Goal: Task Accomplishment & Management: Manage account settings

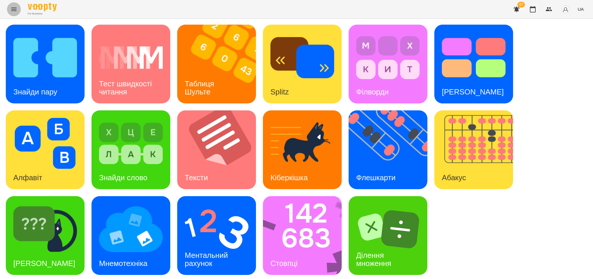
click at [12, 9] on icon "Menu" at bounding box center [13, 9] width 5 height 3
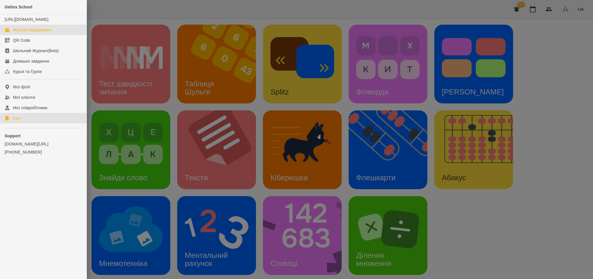
click at [36, 33] on div "Журнал відвідувань" at bounding box center [32, 30] width 39 height 6
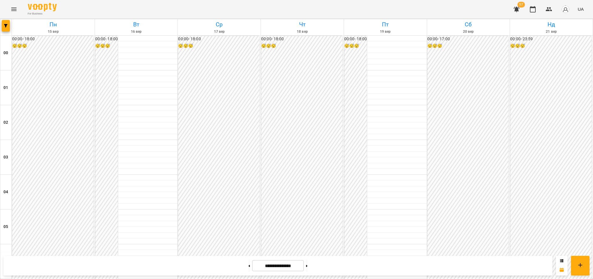
scroll to position [613, 0]
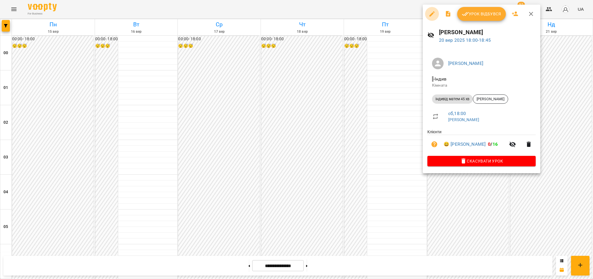
click at [432, 13] on icon "button" at bounding box center [431, 13] width 5 height 5
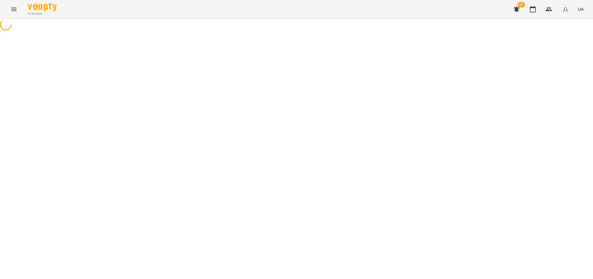
select select "**********"
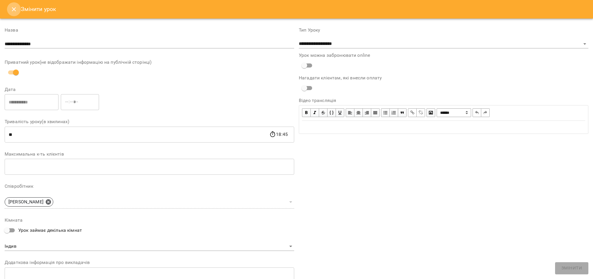
click at [14, 9] on icon "Close" at bounding box center [14, 9] width 4 height 4
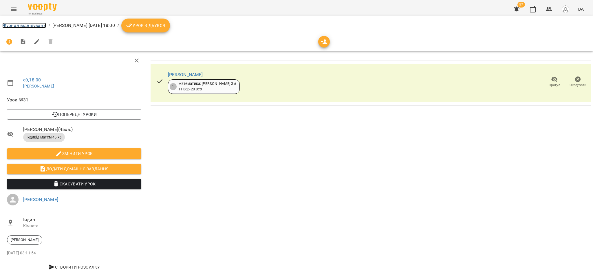
click at [37, 25] on link "Журнал відвідувань" at bounding box center [24, 26] width 44 height 6
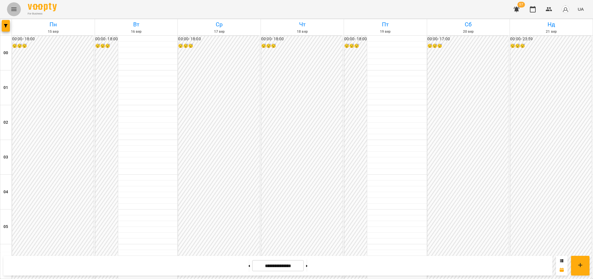
click at [15, 9] on icon "Menu" at bounding box center [13, 9] width 7 height 7
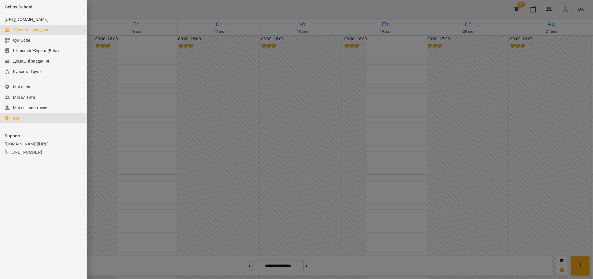
click at [23, 123] on link "Ігри" at bounding box center [43, 118] width 87 height 10
